Goal: Task Accomplishment & Management: Complete application form

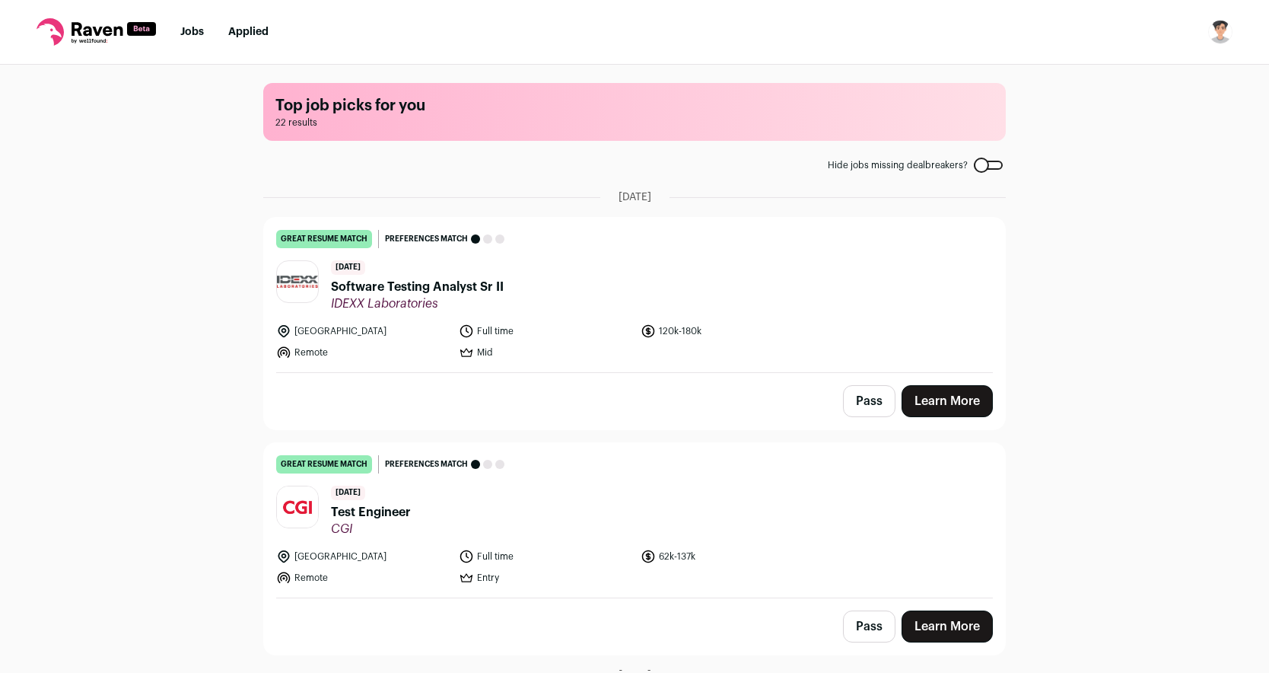
click at [449, 283] on span "Software Testing Analyst Sr II" at bounding box center [417, 287] width 173 height 18
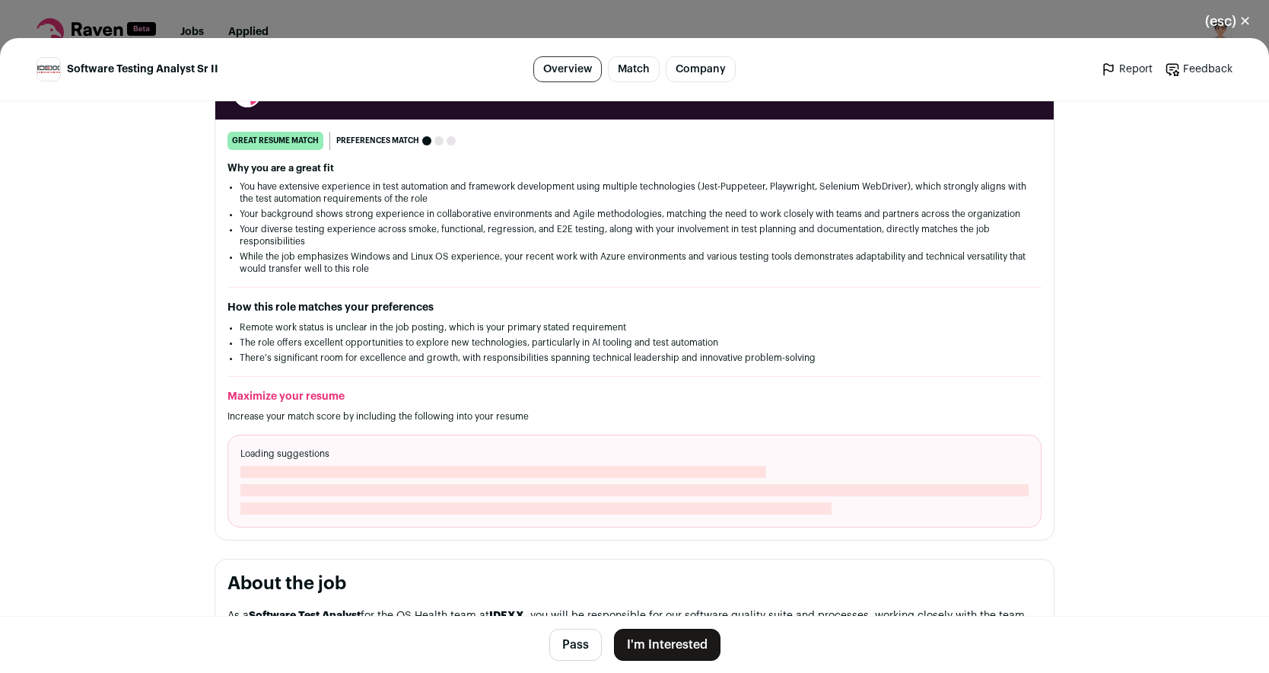
scroll to position [395, 0]
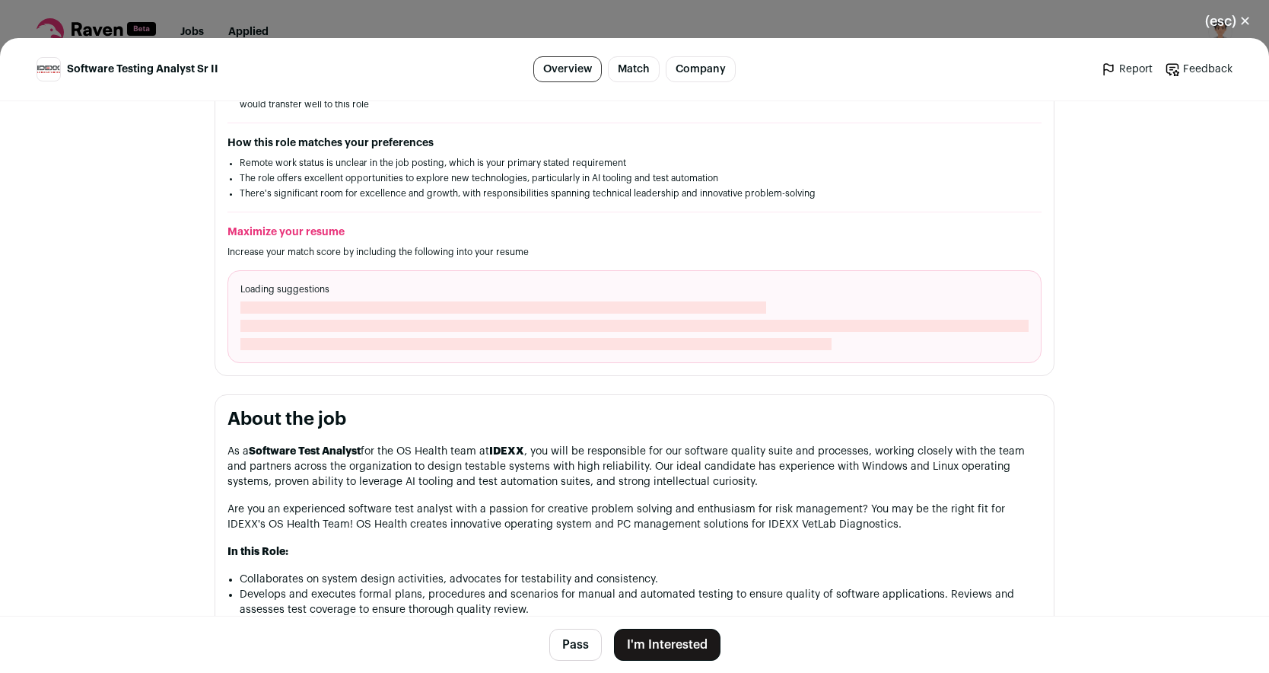
click at [654, 641] on button "I'm Interested" at bounding box center [667, 645] width 107 height 32
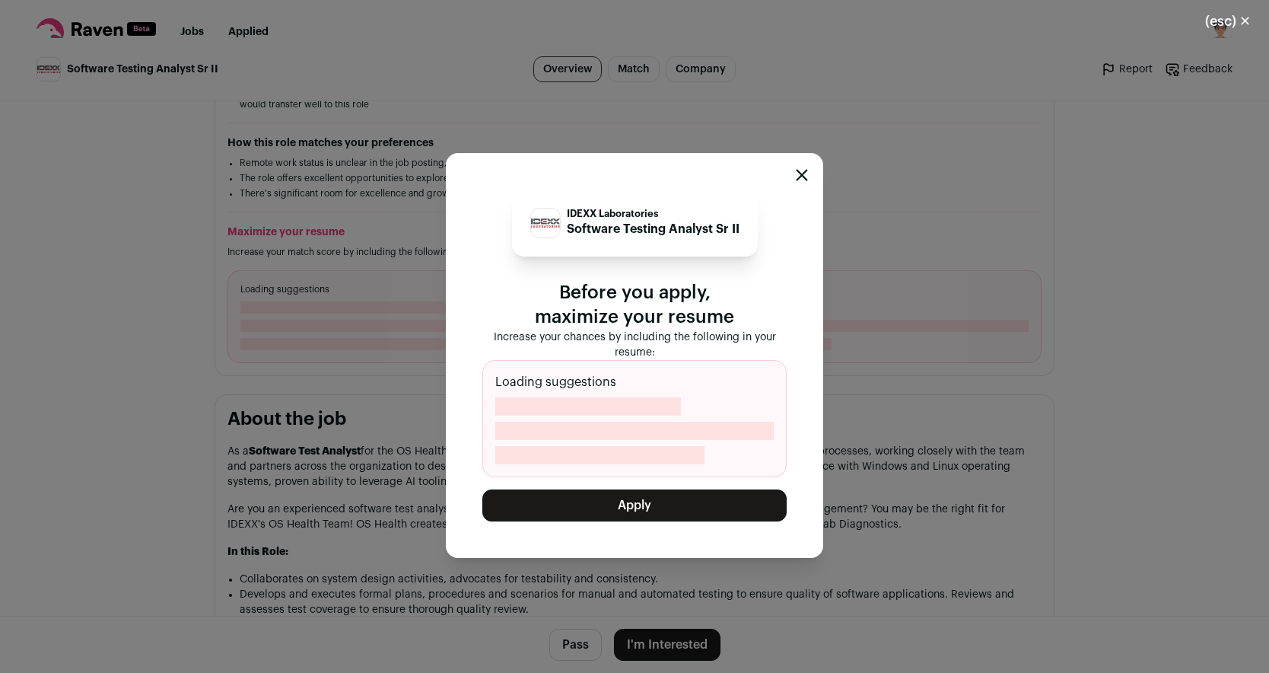
click at [624, 500] on button "Apply" at bounding box center [634, 505] width 304 height 32
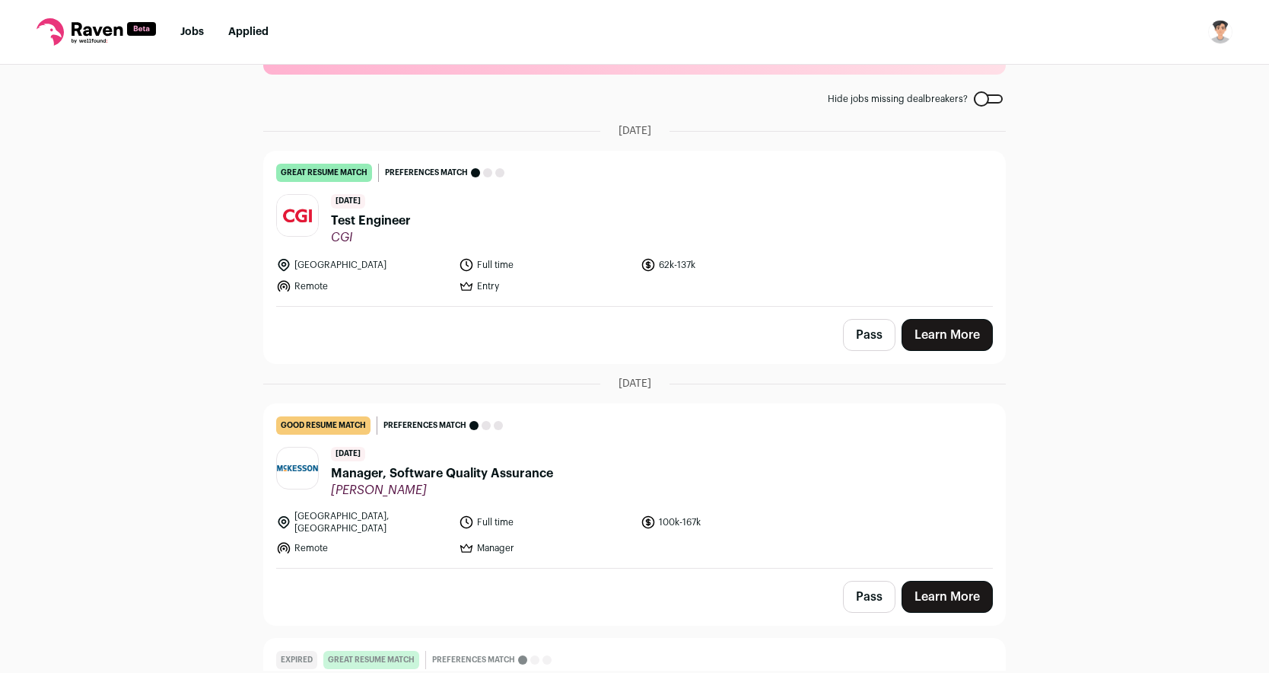
scroll to position [0, 0]
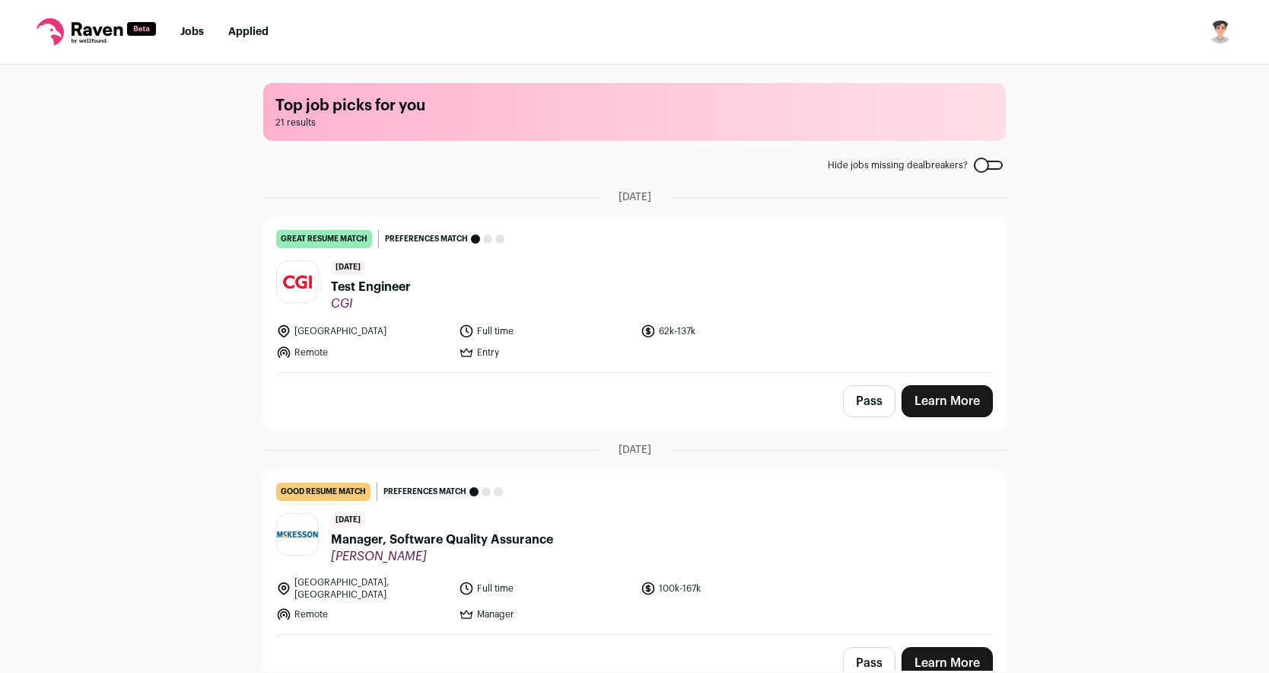
click at [180, 40] on nav "Jobs Applied Settings Notifications Preferences Resume FAQs Logout" at bounding box center [634, 32] width 1269 height 65
click at [191, 30] on link "Jobs" at bounding box center [192, 32] width 24 height 11
click at [205, 24] on ul "Jobs Applied" at bounding box center [224, 31] width 88 height 15
click at [200, 29] on link "Jobs" at bounding box center [192, 32] width 24 height 11
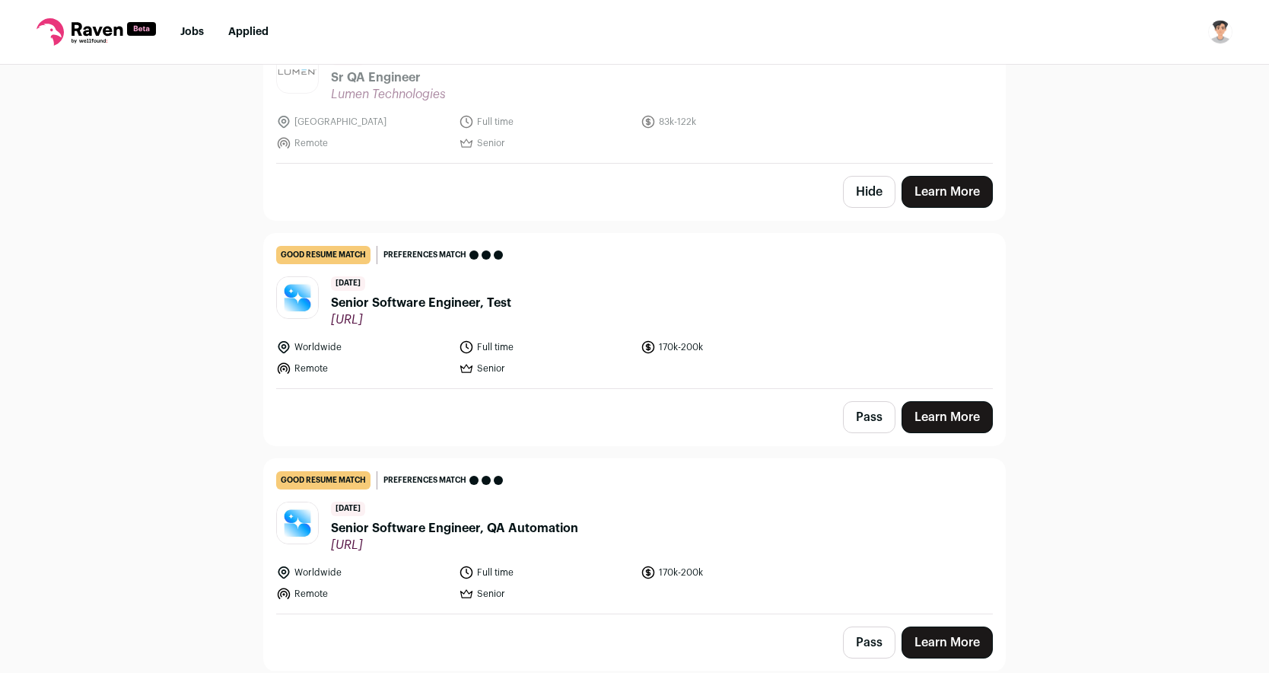
scroll to position [722, 0]
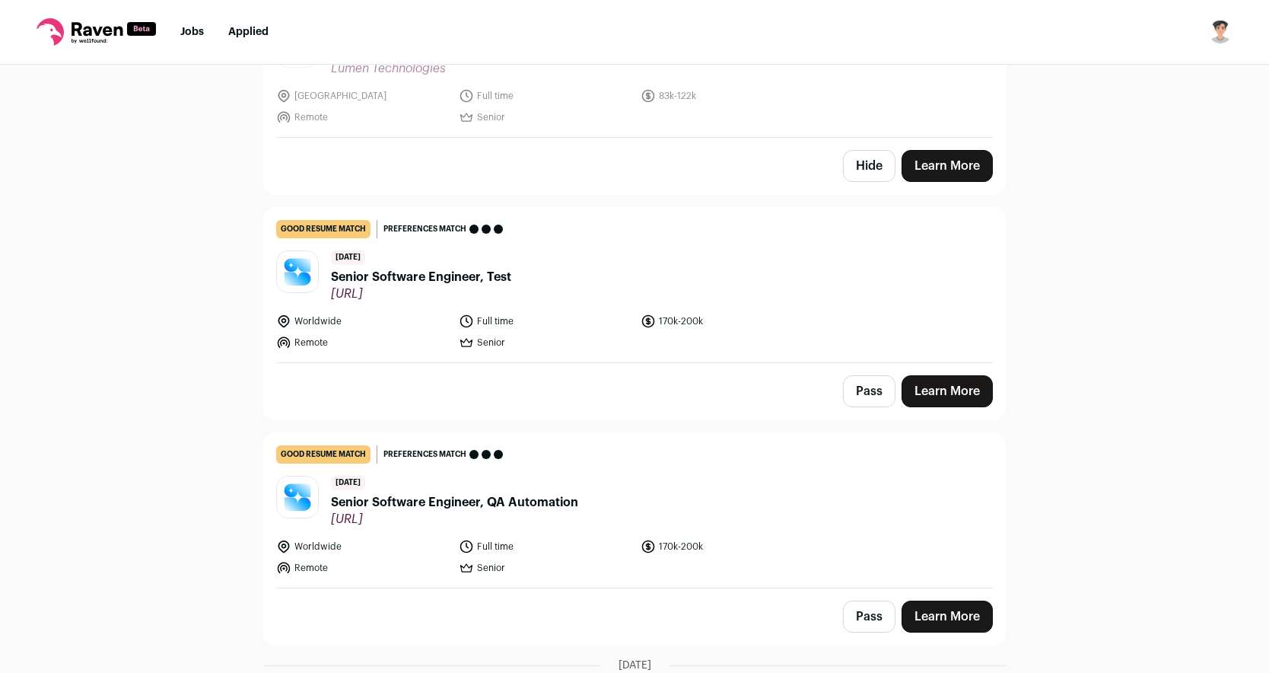
click at [448, 493] on span "Senior Software Engineer, QA Automation" at bounding box center [454, 502] width 247 height 18
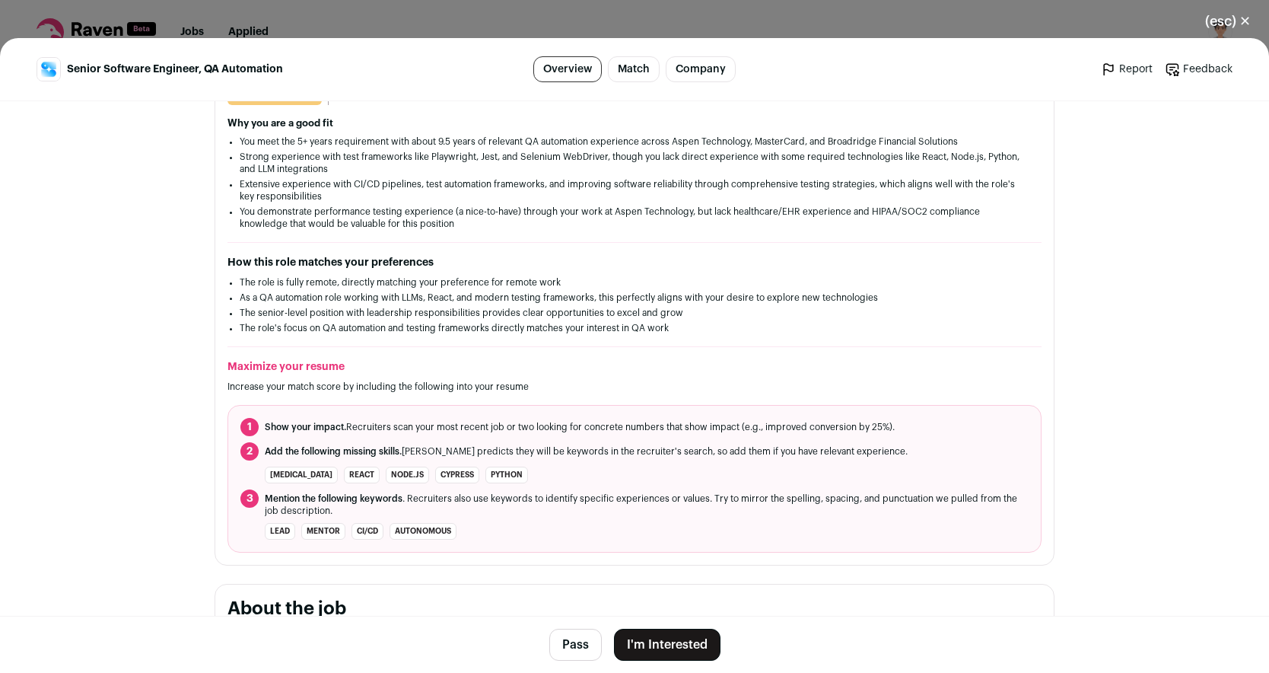
scroll to position [0, 0]
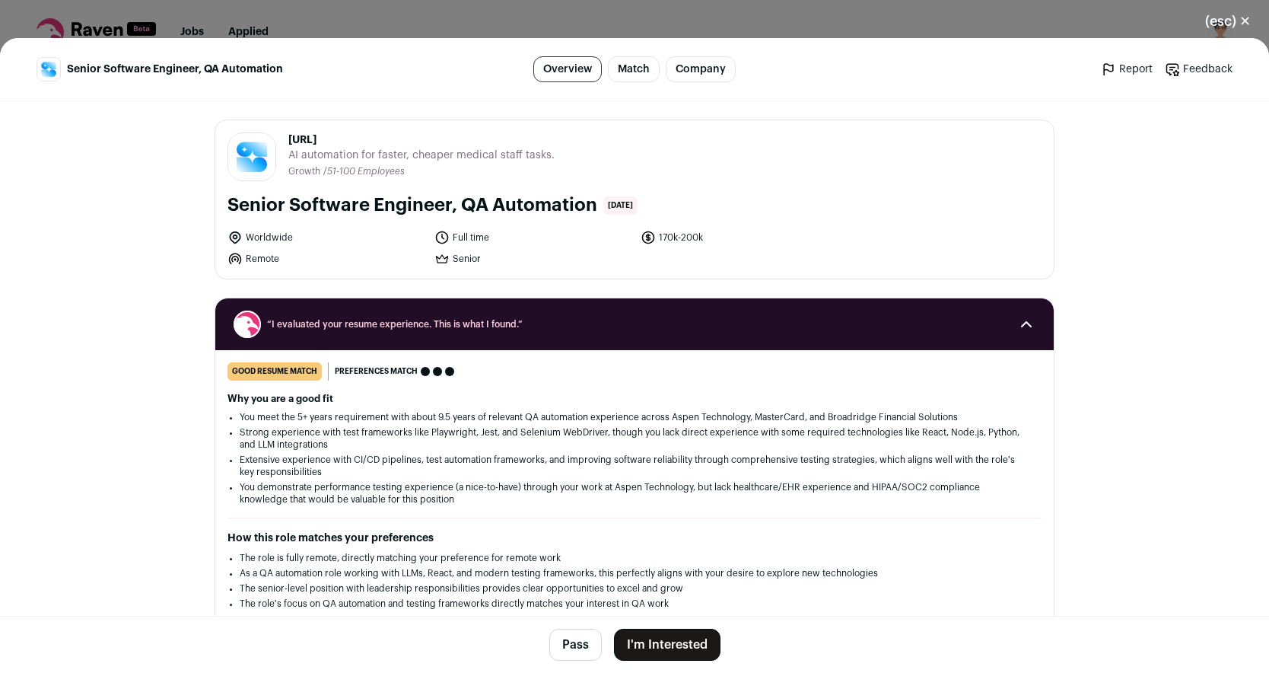
click at [884, 20] on div "(esc) ✕ Senior Software Engineer, QA Automation Overview Match Company Report F…" at bounding box center [634, 336] width 1269 height 673
